Goal: Check status

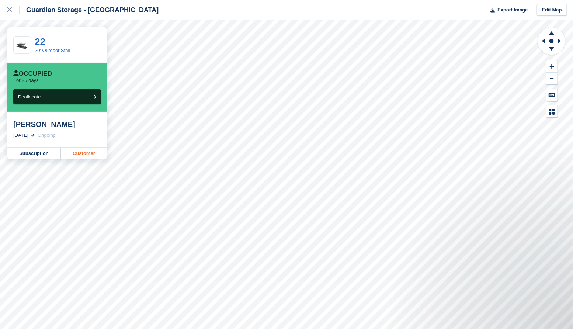
click at [83, 153] on link "Customer" at bounding box center [84, 153] width 46 height 12
click at [38, 154] on link "Subscription" at bounding box center [33, 153] width 53 height 12
